Goal: Task Accomplishment & Management: Manage account settings

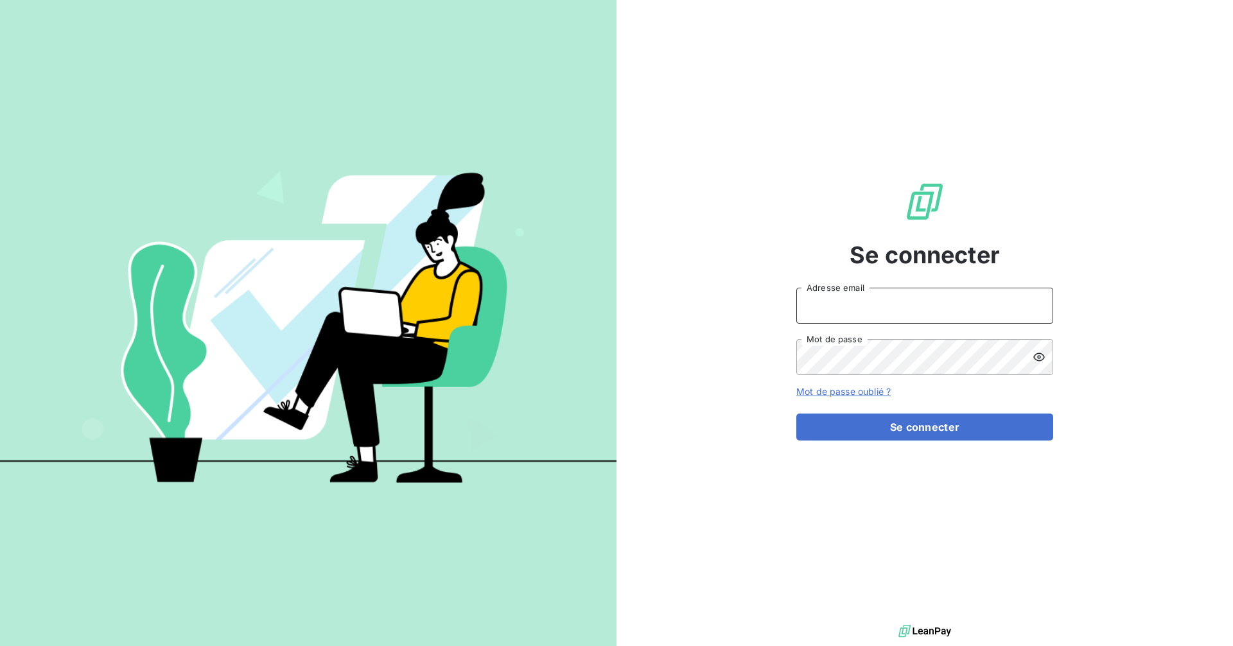
type input "[EMAIL_ADDRESS][DOMAIN_NAME]"
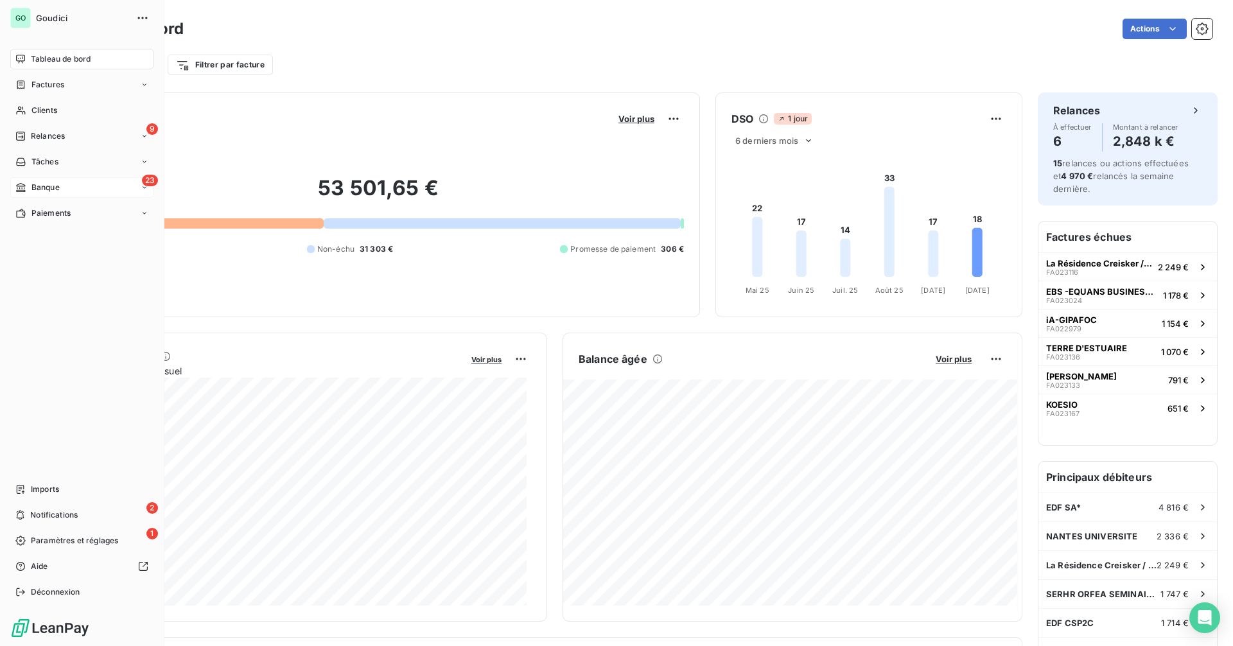
click at [56, 190] on span "Banque" at bounding box center [45, 188] width 28 height 12
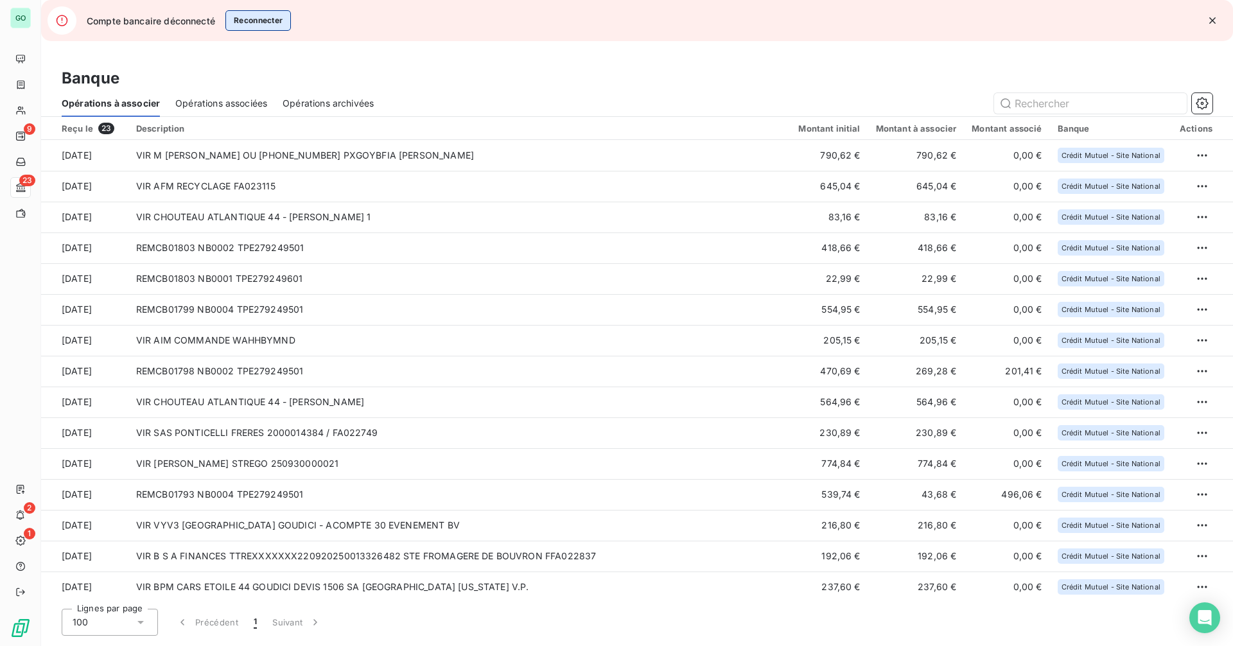
click at [252, 16] on button "Reconnecter" at bounding box center [258, 20] width 66 height 21
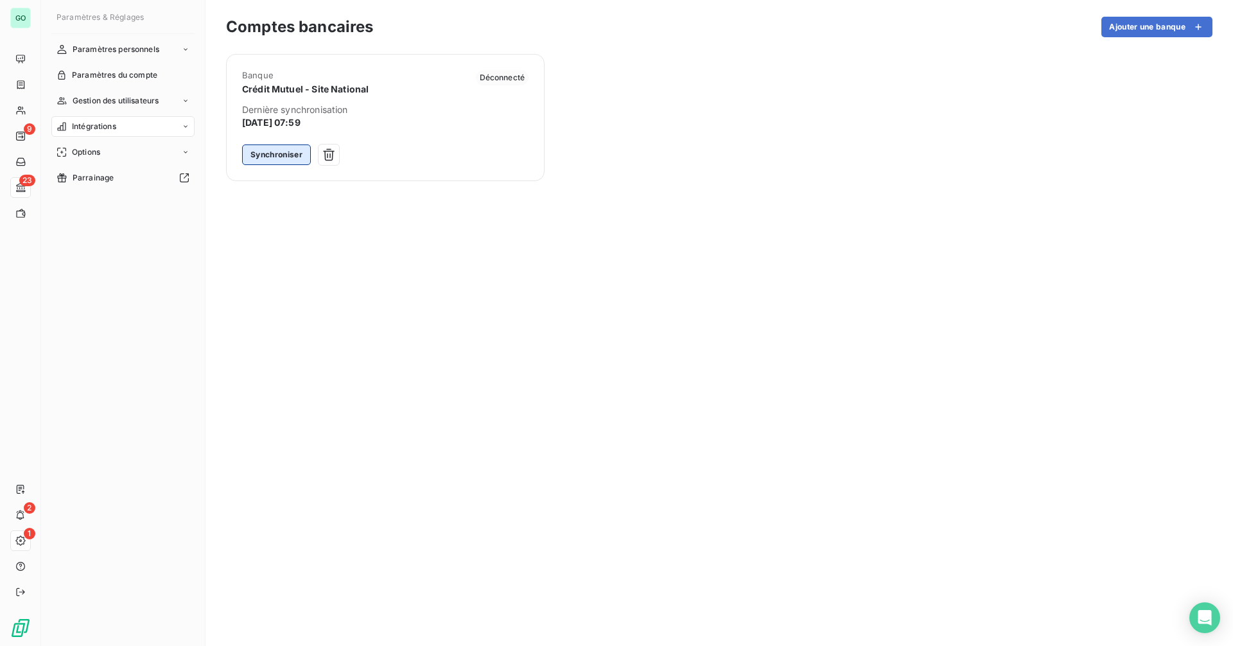
click at [278, 150] on button "Synchroniser" at bounding box center [276, 155] width 69 height 21
